Goal: Task Accomplishment & Management: Complete application form

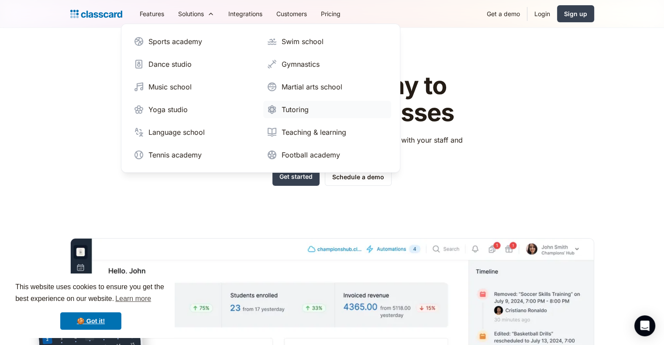
click at [290, 108] on div "Tutoring" at bounding box center [295, 109] width 27 height 10
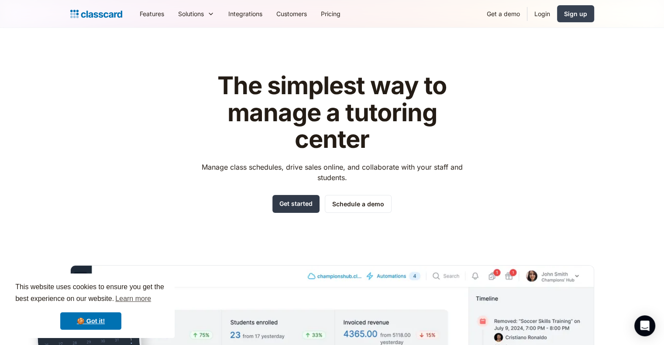
click at [294, 201] on link "Get started" at bounding box center [295, 204] width 47 height 18
